Goal: Information Seeking & Learning: Learn about a topic

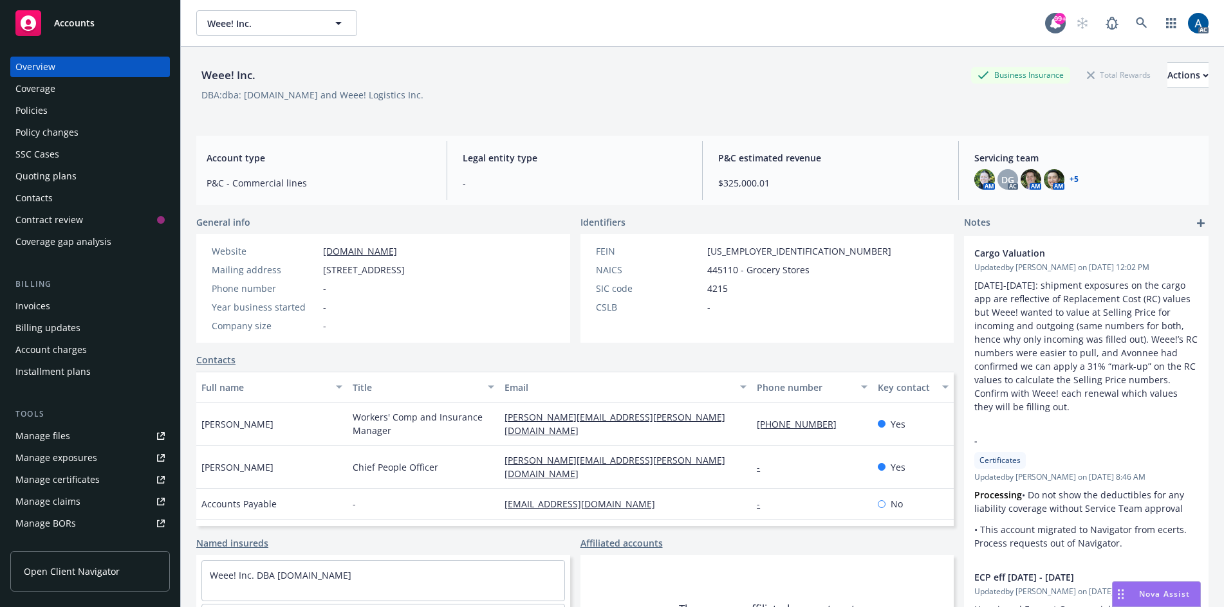
scroll to position [231, 0]
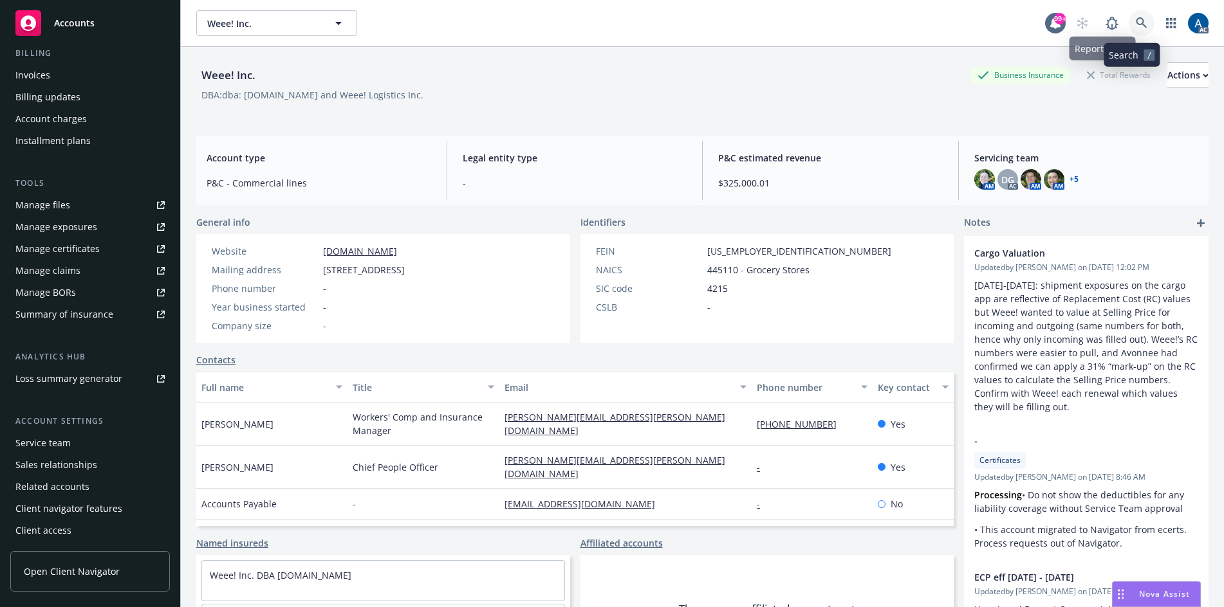
click at [1132, 15] on link at bounding box center [1142, 23] width 26 height 26
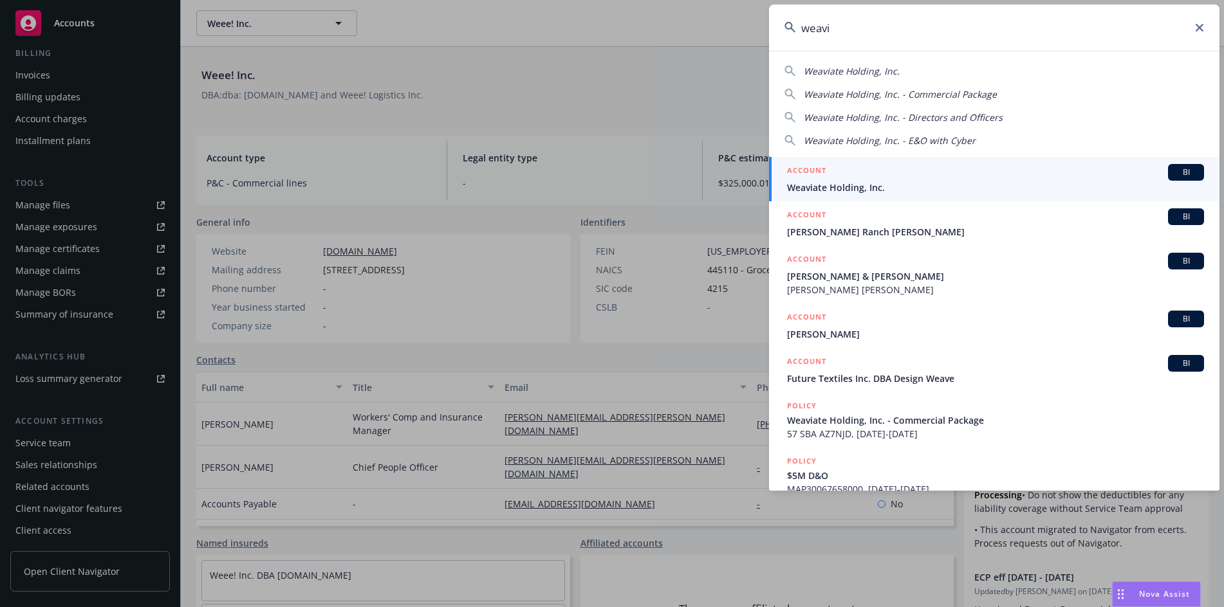
type input "weavi"
click at [894, 181] on span "Weaviate Holding, Inc." at bounding box center [995, 188] width 417 height 14
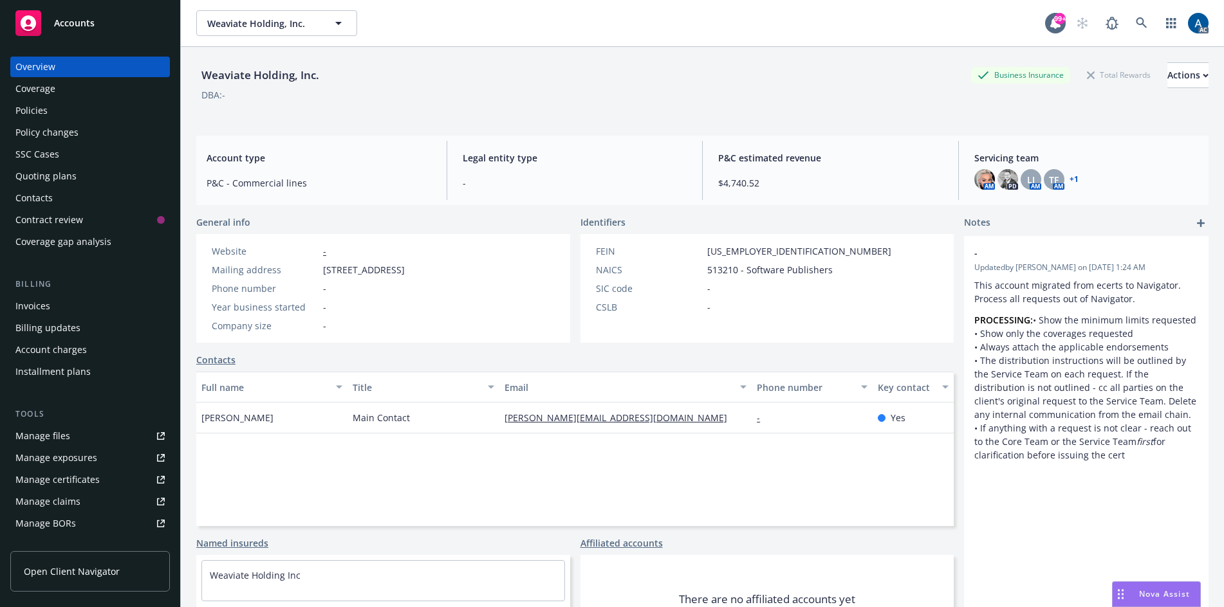
click at [55, 116] on div "Policies" at bounding box center [89, 110] width 149 height 21
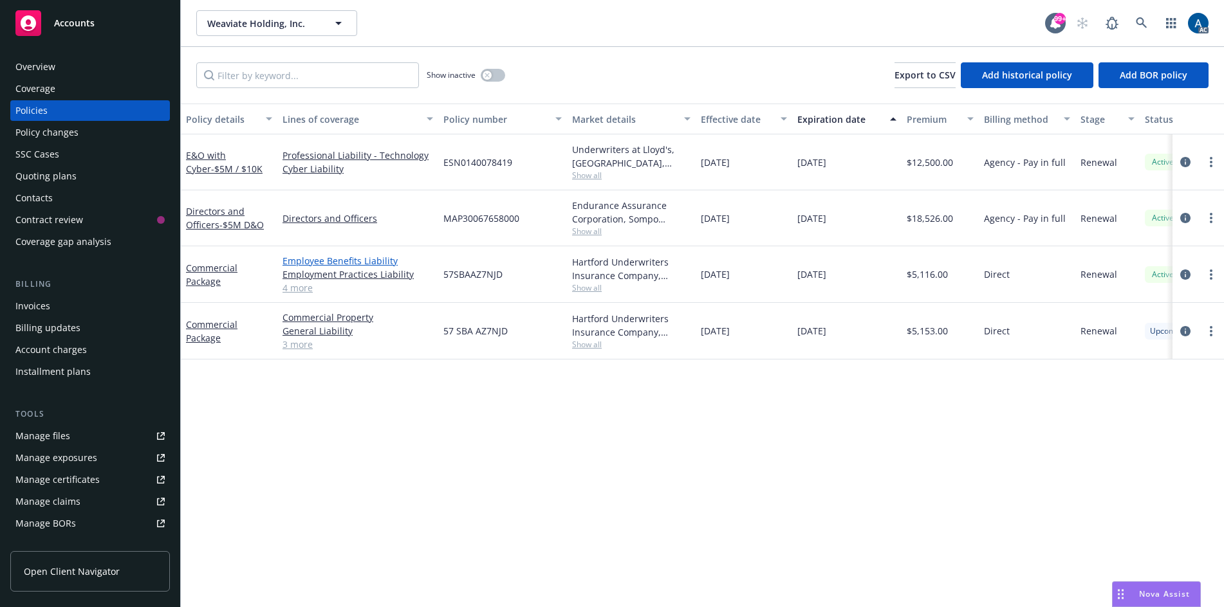
click at [360, 256] on link "Employee Benefits Liability" at bounding box center [357, 261] width 151 height 14
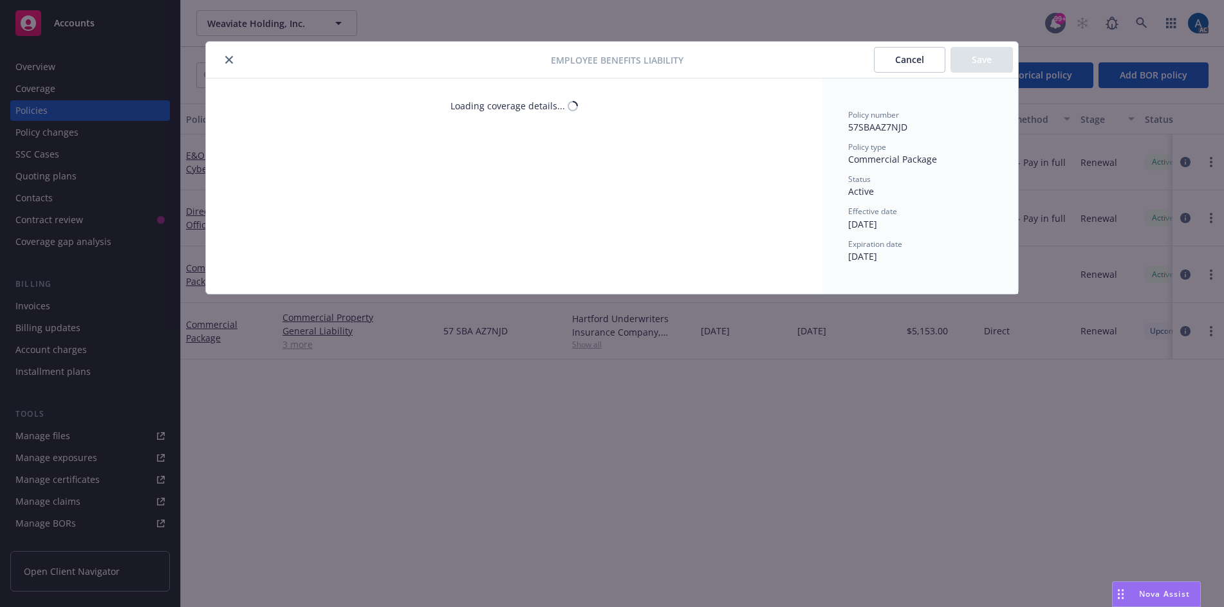
select select "LIMIT"
select select "EACH_CLAIM"
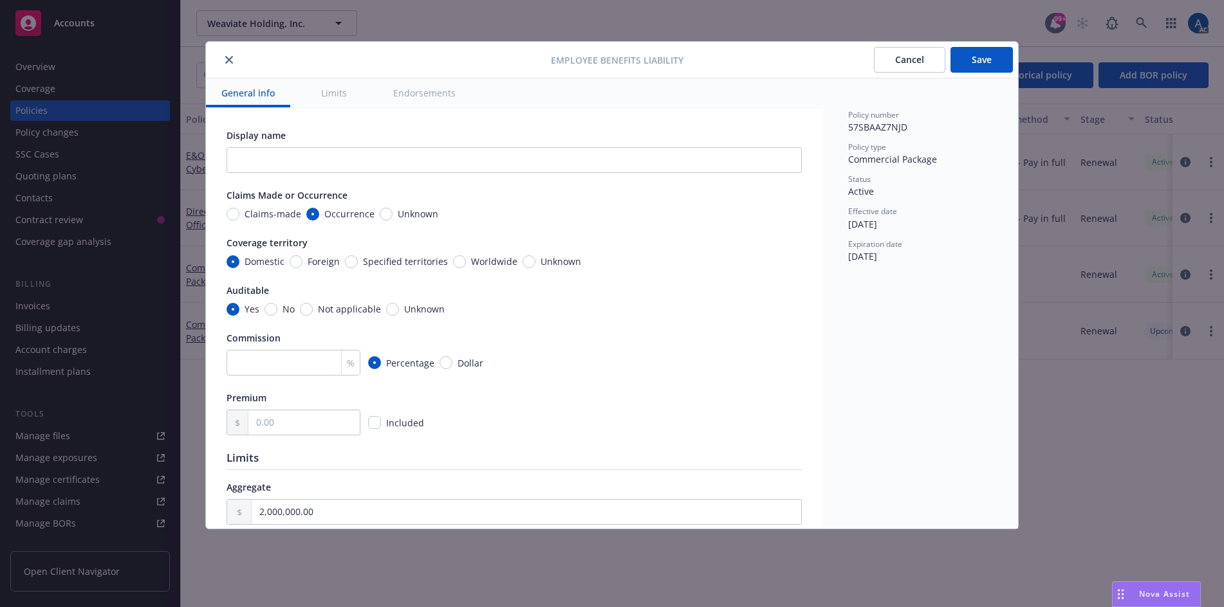
click at [231, 59] on icon "close" at bounding box center [229, 60] width 8 height 8
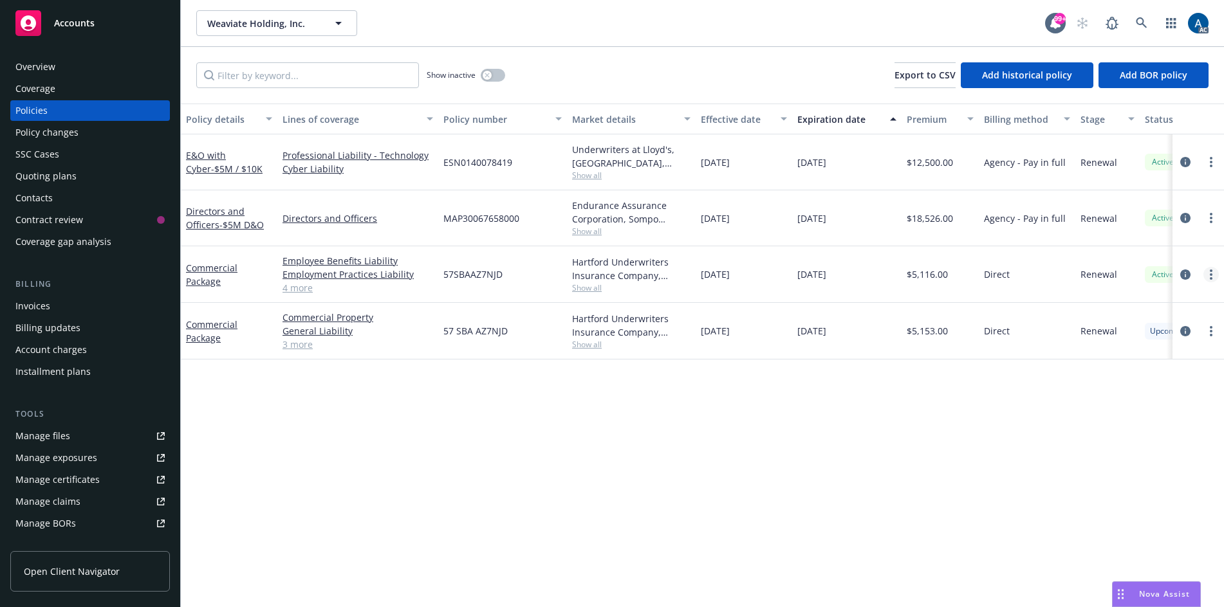
click at [1212, 272] on icon "more" at bounding box center [1211, 275] width 3 height 10
click at [1188, 275] on icon "circleInformation" at bounding box center [1185, 275] width 10 height 10
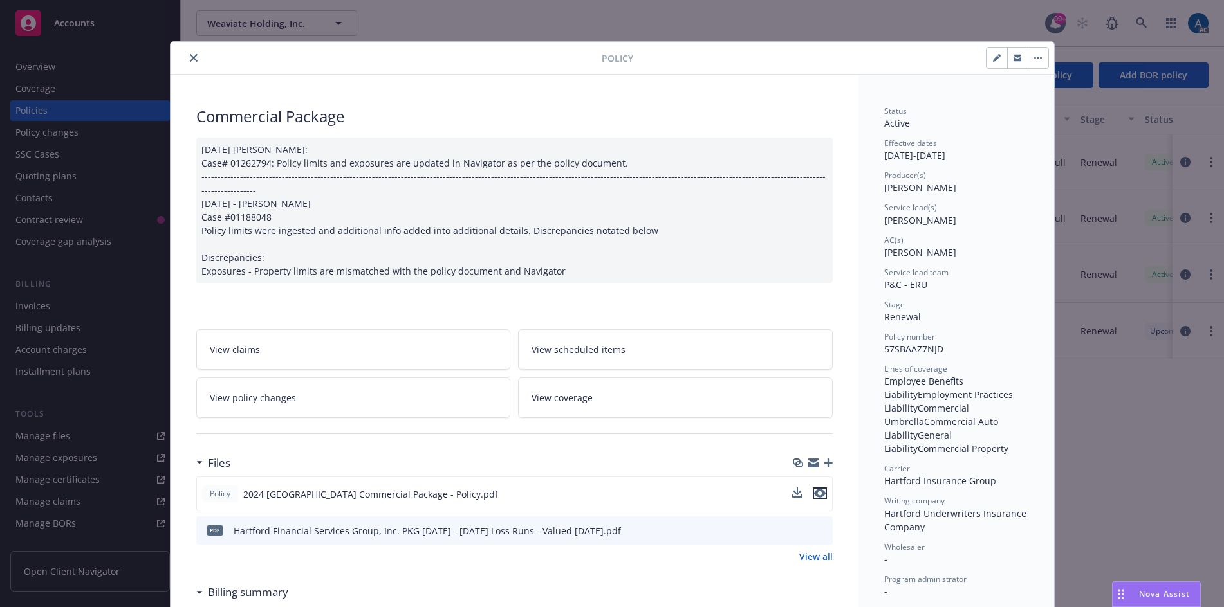
click at [816, 489] on icon "preview file" at bounding box center [820, 493] width 12 height 9
